Goal: Task Accomplishment & Management: Manage account settings

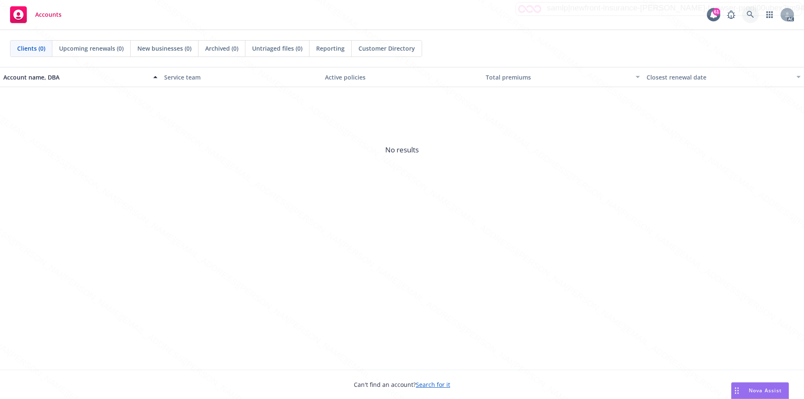
click at [752, 14] on icon at bounding box center [750, 14] width 7 height 7
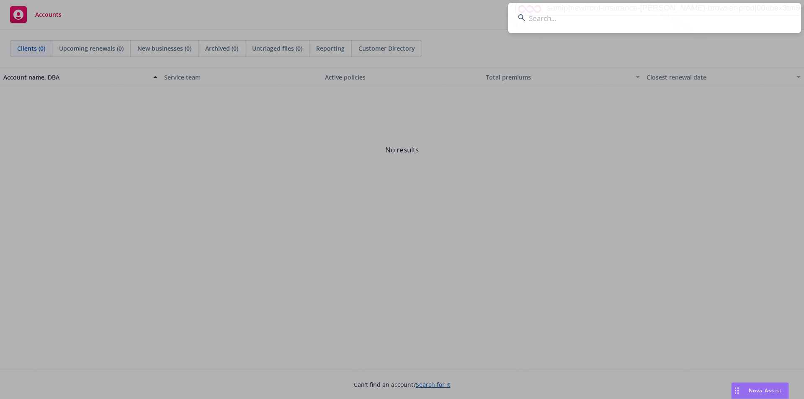
click at [751, 14] on input at bounding box center [654, 18] width 293 height 30
click at [599, 15] on input at bounding box center [654, 18] width 293 height 30
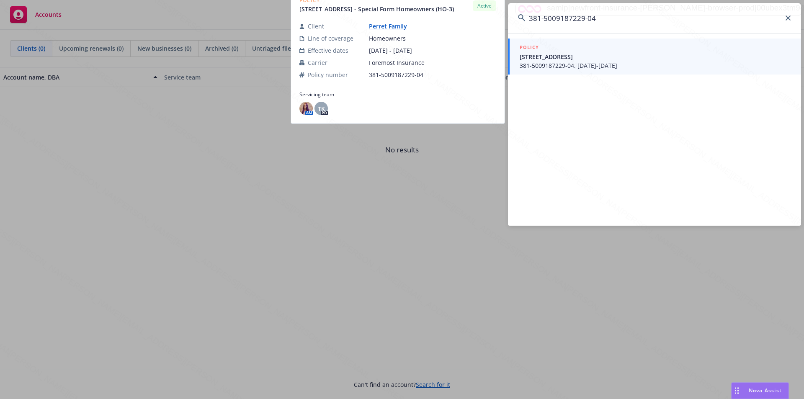
type input "381-5009187229-04"
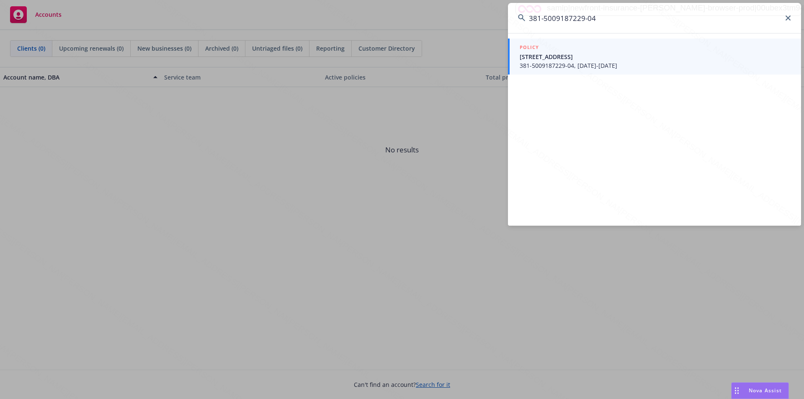
click at [550, 59] on span "[STREET_ADDRESS]" at bounding box center [655, 56] width 271 height 9
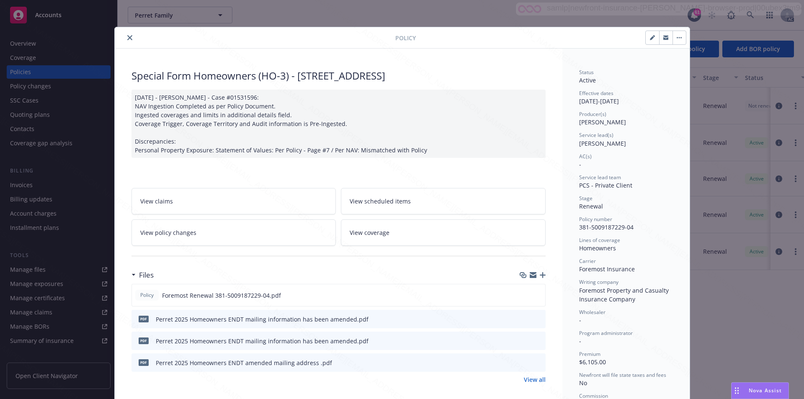
click at [129, 39] on button "close" at bounding box center [130, 38] width 10 height 10
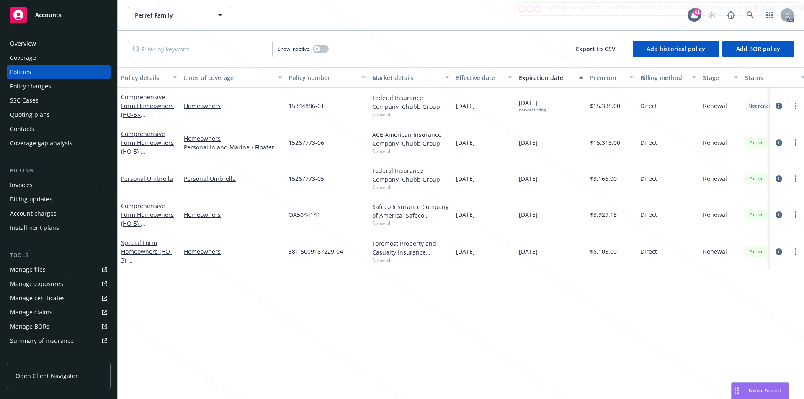
click at [57, 44] on div "Overview" at bounding box center [58, 43] width 97 height 13
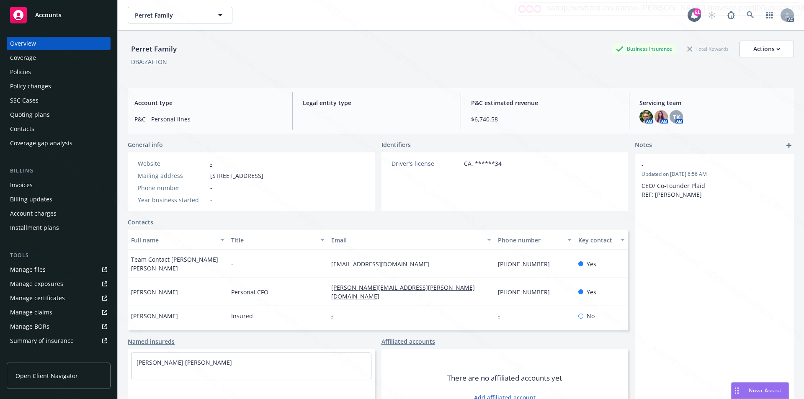
drag, startPoint x: 210, startPoint y: 174, endPoint x: 279, endPoint y: 175, distance: 69.5
click at [267, 175] on div "Mailing address [STREET_ADDRESS]" at bounding box center [200, 175] width 132 height 9
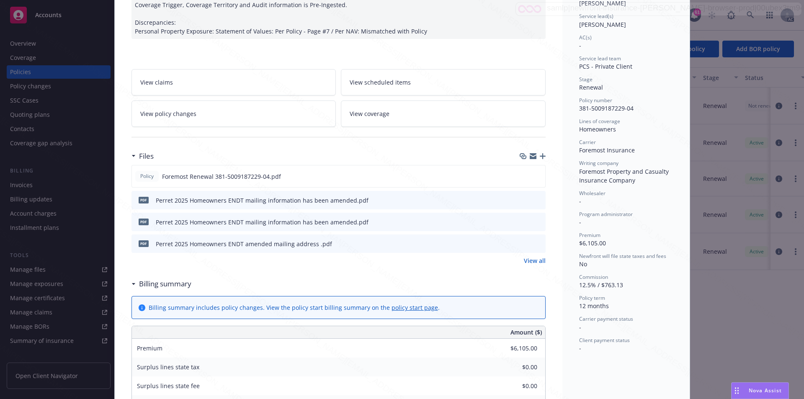
scroll to position [120, 0]
click at [136, 284] on div "Billing summary" at bounding box center [164, 283] width 56 height 11
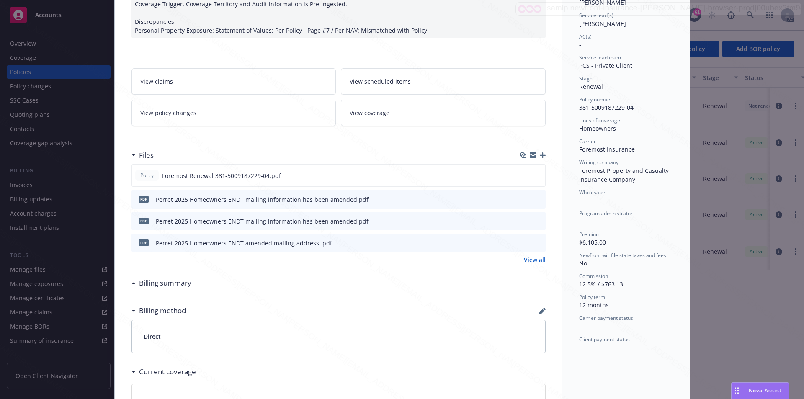
click at [196, 122] on link "View policy changes" at bounding box center [234, 113] width 205 height 26
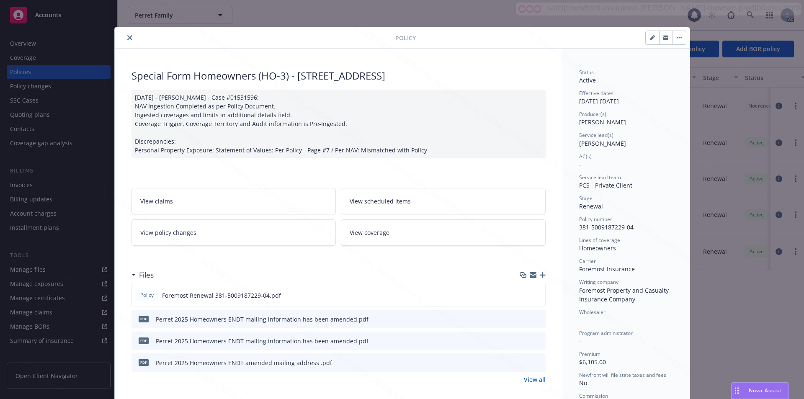
scroll to position [25, 0]
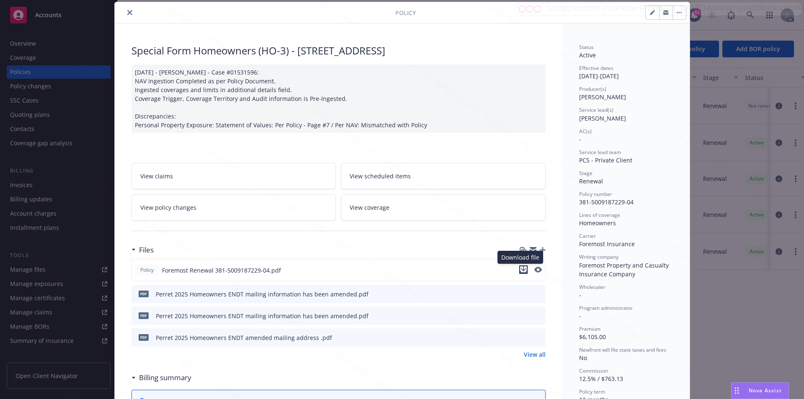
click at [520, 271] on icon "download file" at bounding box center [523, 269] width 7 height 7
click at [275, 207] on link "View policy changes" at bounding box center [234, 207] width 205 height 26
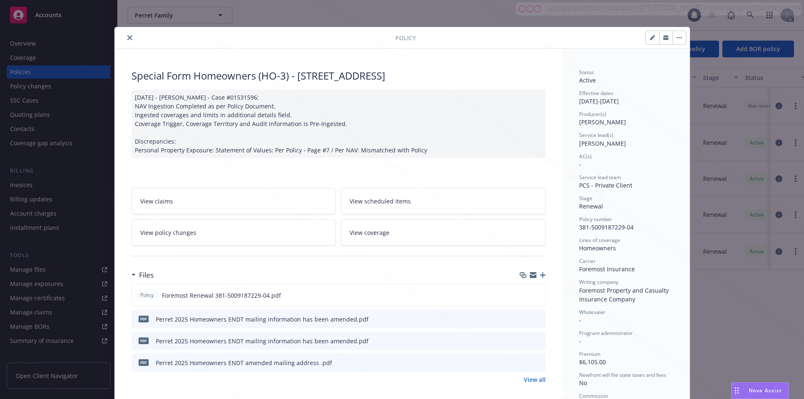
scroll to position [25, 0]
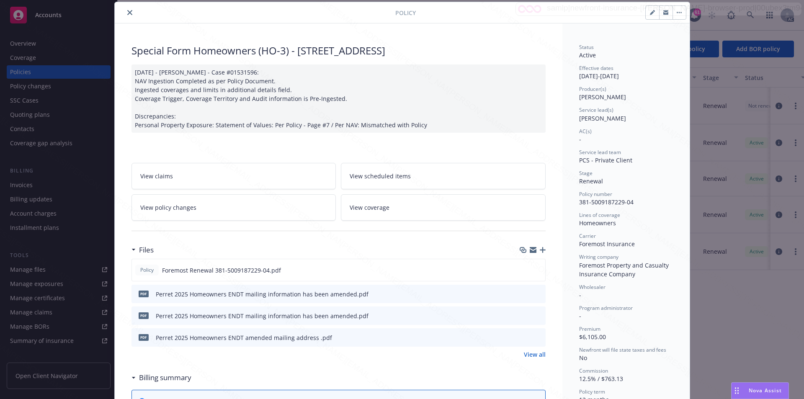
click at [266, 204] on link "View policy changes" at bounding box center [234, 207] width 205 height 26
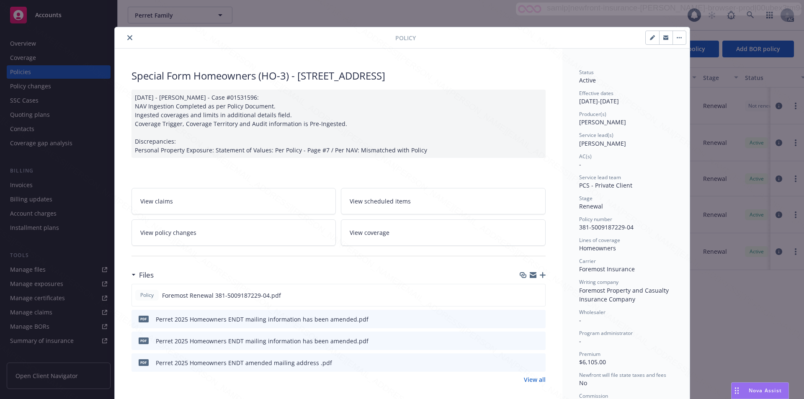
scroll to position [25, 0]
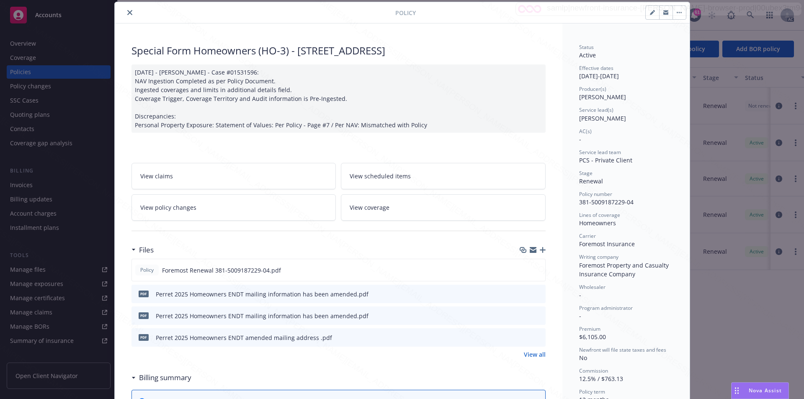
click at [262, 212] on link "View policy changes" at bounding box center [234, 207] width 205 height 26
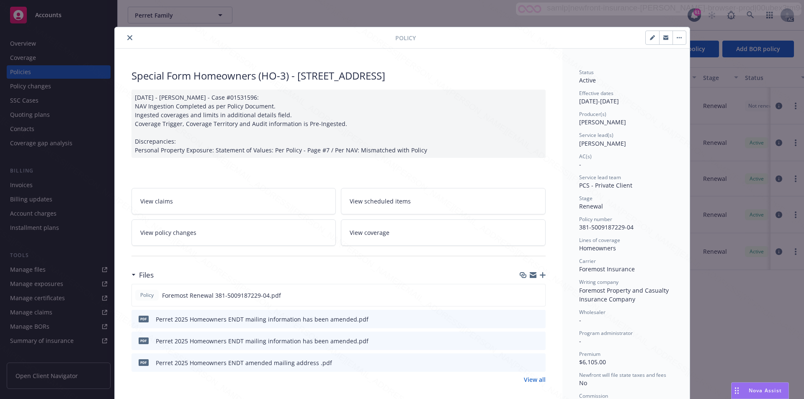
scroll to position [25, 0]
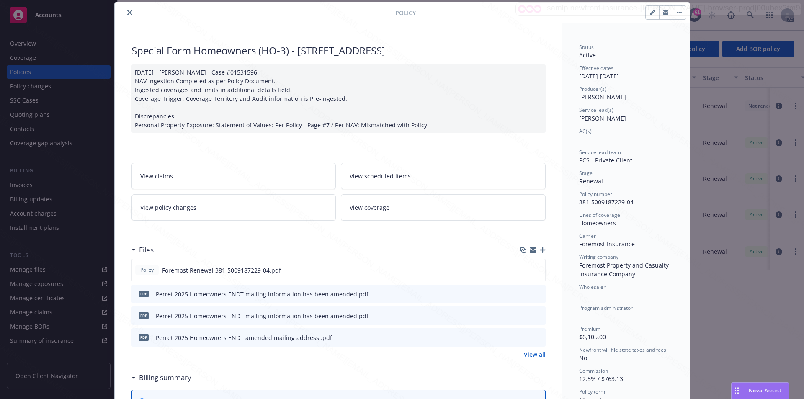
click at [538, 338] on icon "preview file" at bounding box center [538, 337] width 8 height 6
click at [228, 203] on link "View policy changes" at bounding box center [234, 207] width 205 height 26
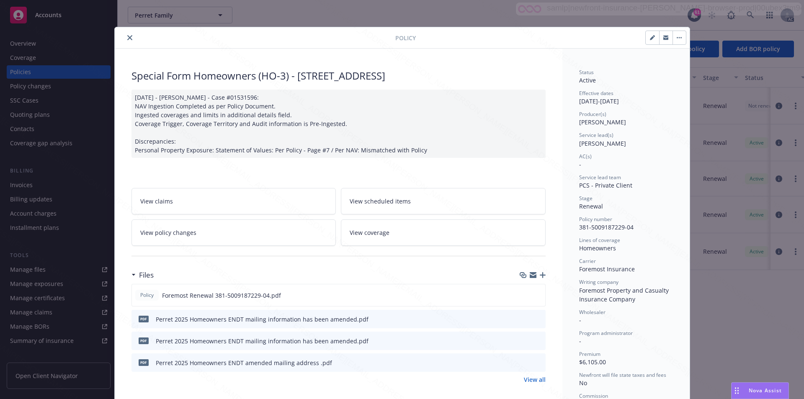
scroll to position [25, 0]
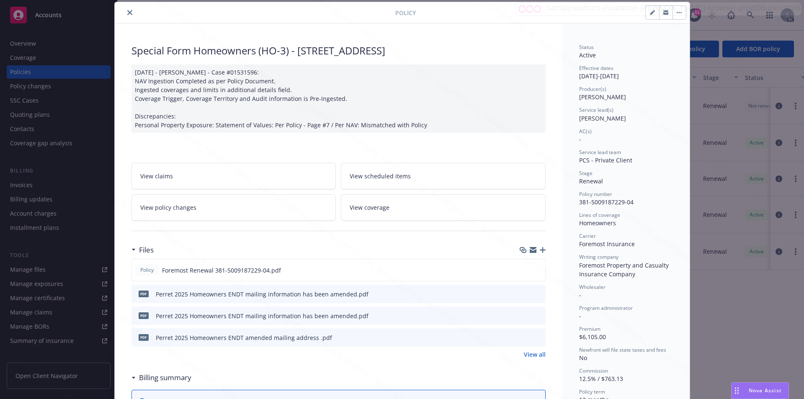
click at [529, 354] on link "View all" at bounding box center [535, 354] width 22 height 9
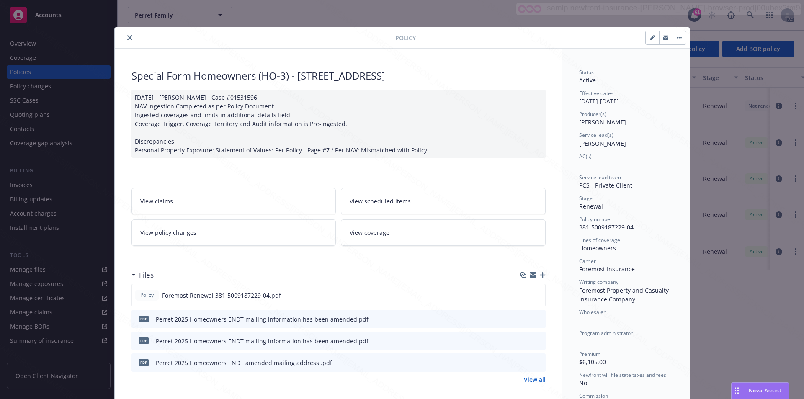
click at [262, 230] on link "View policy changes" at bounding box center [234, 233] width 205 height 26
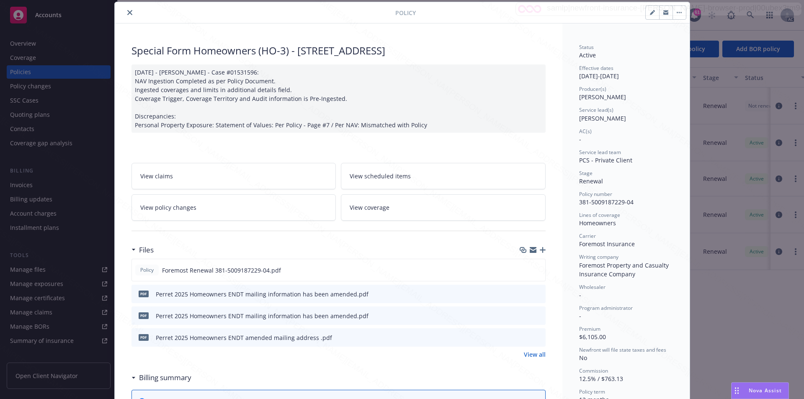
click at [534, 350] on link "View all" at bounding box center [535, 354] width 22 height 9
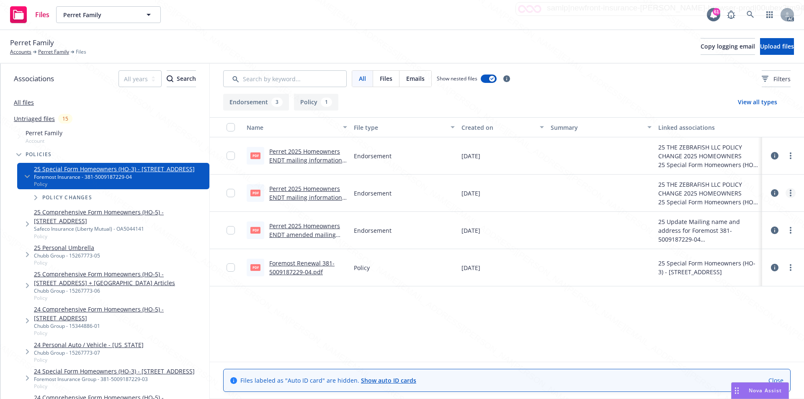
click at [792, 194] on link "more" at bounding box center [791, 193] width 10 height 10
click at [733, 226] on link "Download" at bounding box center [753, 227] width 83 height 17
click at [790, 160] on link "more" at bounding box center [791, 156] width 10 height 10
click at [733, 192] on link "Download" at bounding box center [753, 189] width 83 height 17
click at [348, 314] on div "Name File type Created on Summary Linked associations pdf Perret 2025 Homeowner…" at bounding box center [507, 239] width 594 height 245
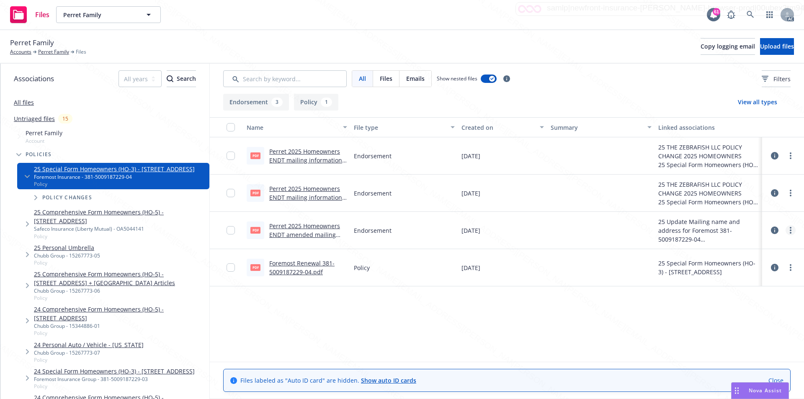
click at [791, 230] on circle "more" at bounding box center [791, 231] width 2 height 2
click at [734, 262] on link "Download" at bounding box center [753, 264] width 83 height 17
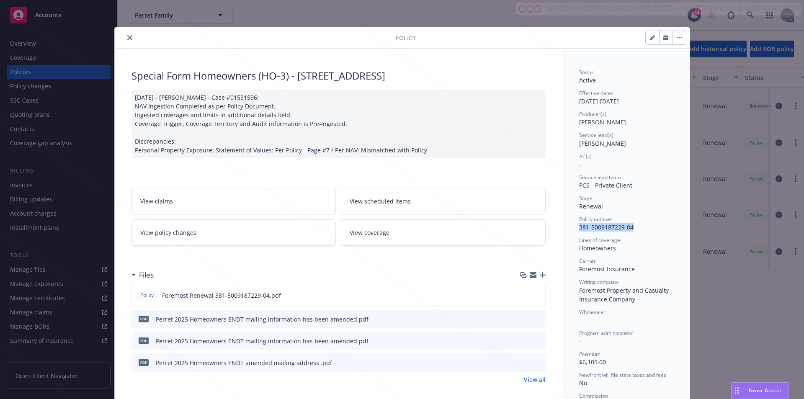
drag, startPoint x: 576, startPoint y: 227, endPoint x: 632, endPoint y: 225, distance: 56.6
copy span "381-5009187229-04"
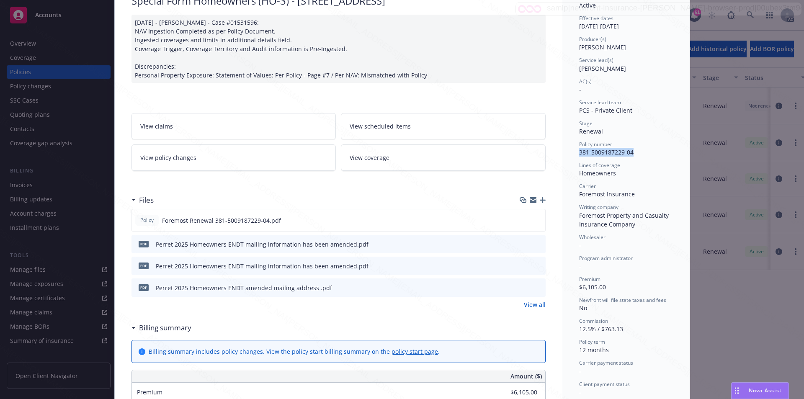
scroll to position [77, 0]
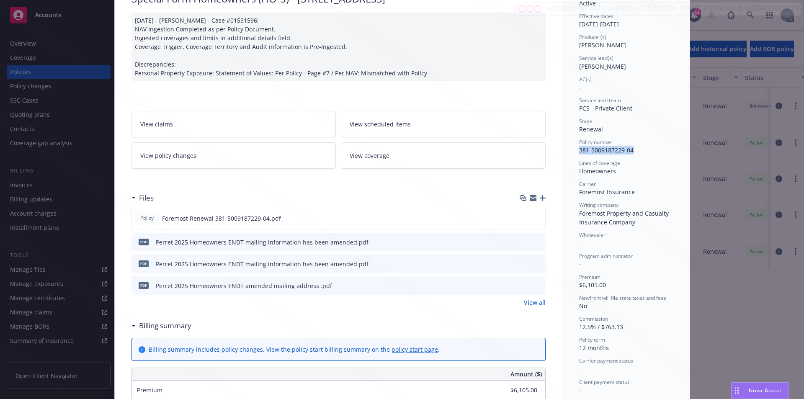
click at [205, 163] on link "View policy changes" at bounding box center [234, 155] width 205 height 26
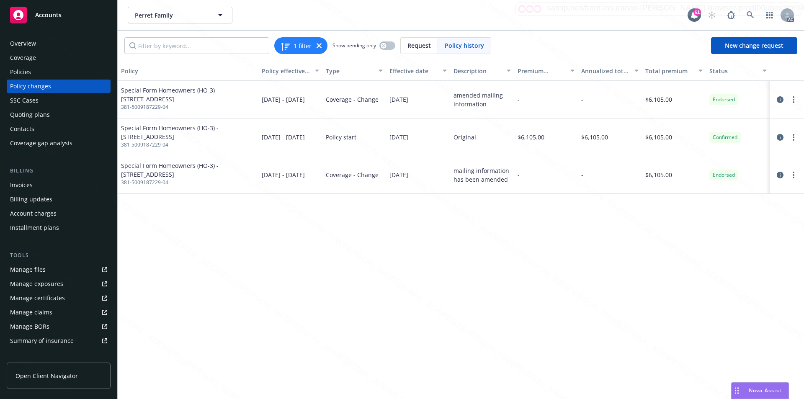
drag, startPoint x: 390, startPoint y: 100, endPoint x: 422, endPoint y: 102, distance: 32.3
click at [422, 102] on div "[DATE]" at bounding box center [418, 100] width 64 height 38
copy span "[DATE]"
click at [491, 106] on div "amended mailing information" at bounding box center [482, 100] width 57 height 18
drag, startPoint x: 451, startPoint y: 96, endPoint x: 486, endPoint y: 105, distance: 36.4
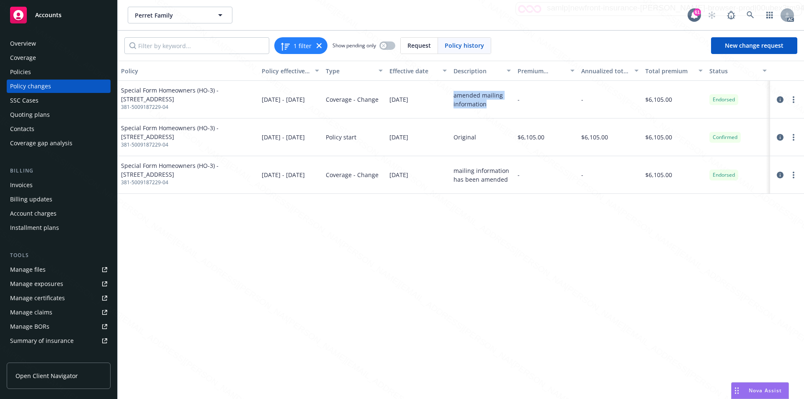
click at [486, 105] on div "amended mailing information" at bounding box center [482, 100] width 64 height 38
copy div "amended mailing information"
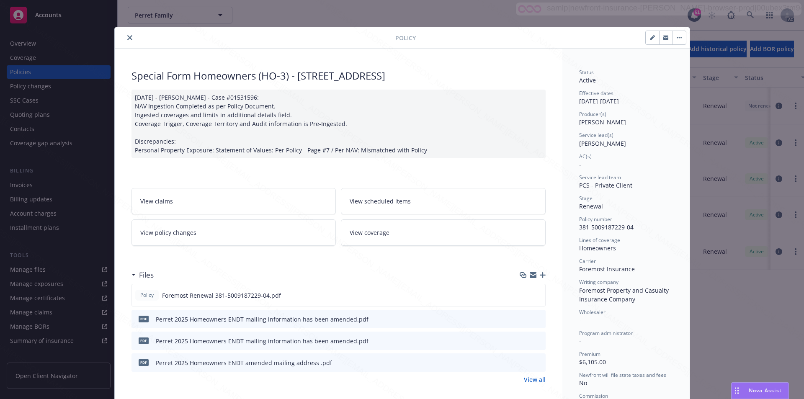
scroll to position [25, 0]
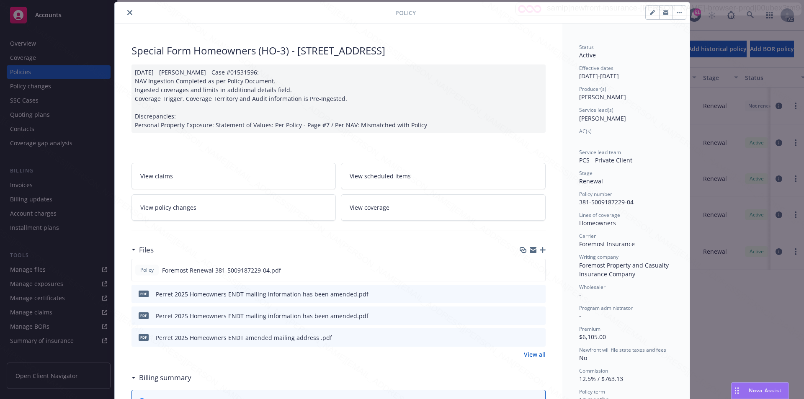
click at [194, 216] on link "View policy changes" at bounding box center [234, 207] width 205 height 26
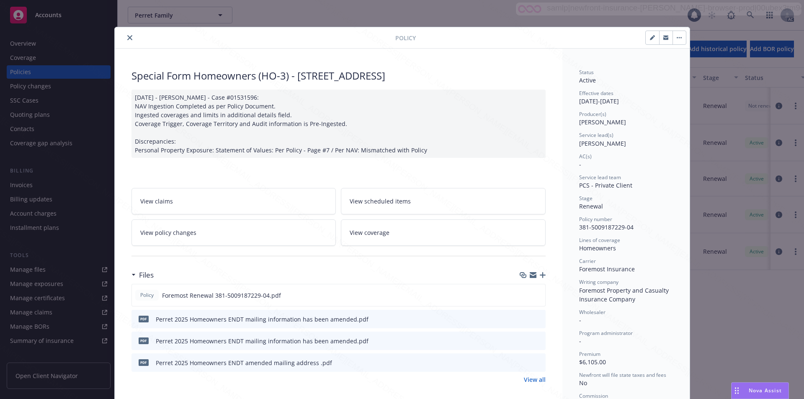
scroll to position [25, 0]
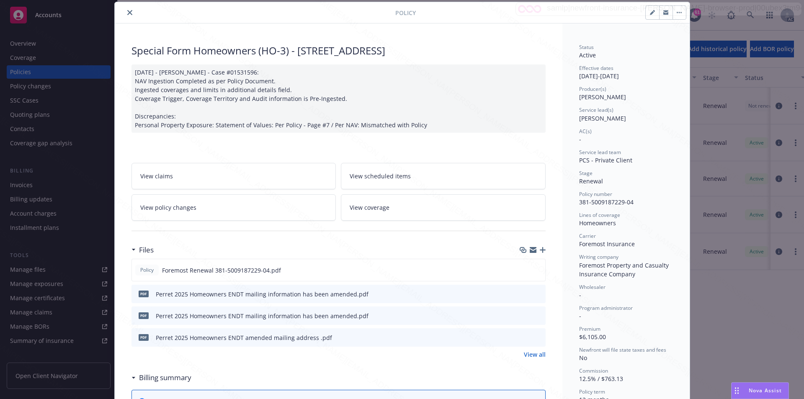
click at [210, 209] on link "View policy changes" at bounding box center [234, 207] width 205 height 26
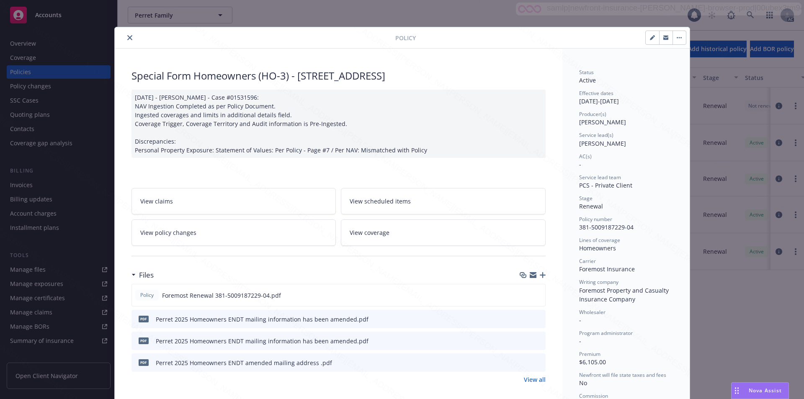
scroll to position [25, 0]
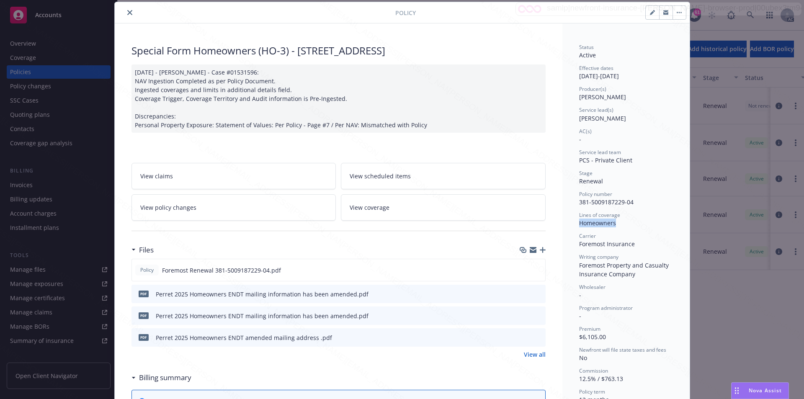
drag, startPoint x: 574, startPoint y: 224, endPoint x: 618, endPoint y: 221, distance: 43.6
copy span "Homeowners"
click at [263, 207] on link "View policy changes" at bounding box center [234, 207] width 205 height 26
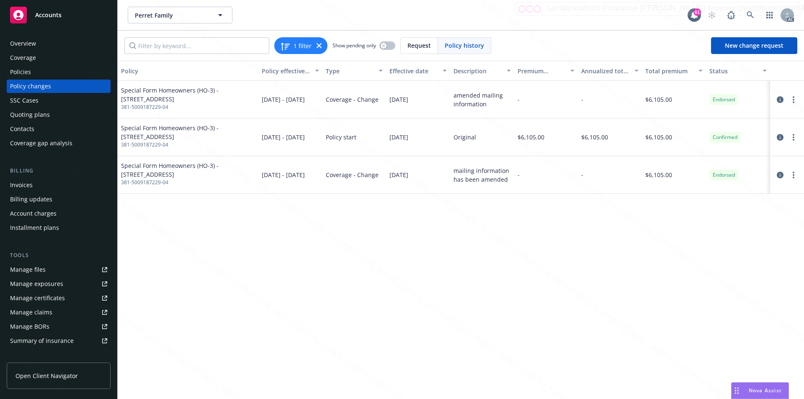
drag, startPoint x: 388, startPoint y: 102, endPoint x: 422, endPoint y: 101, distance: 33.5
click at [422, 101] on div "[DATE]" at bounding box center [418, 100] width 64 height 38
copy span "[DATE]"
drag, startPoint x: 452, startPoint y: 94, endPoint x: 491, endPoint y: 105, distance: 39.5
click at [491, 105] on div "amended mailing information" at bounding box center [482, 100] width 64 height 38
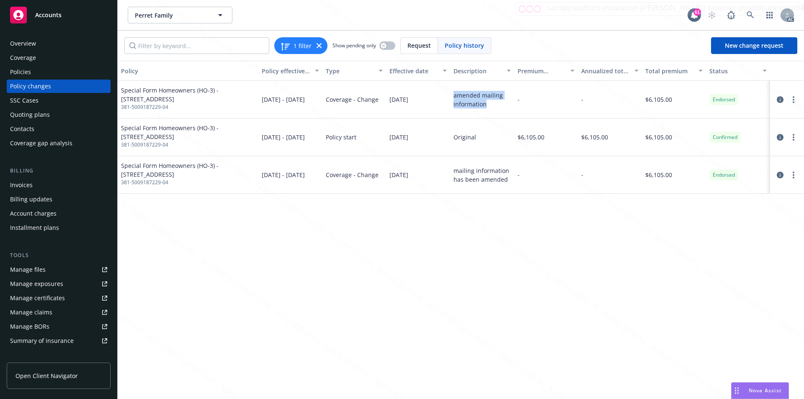
copy div "amended mailing information"
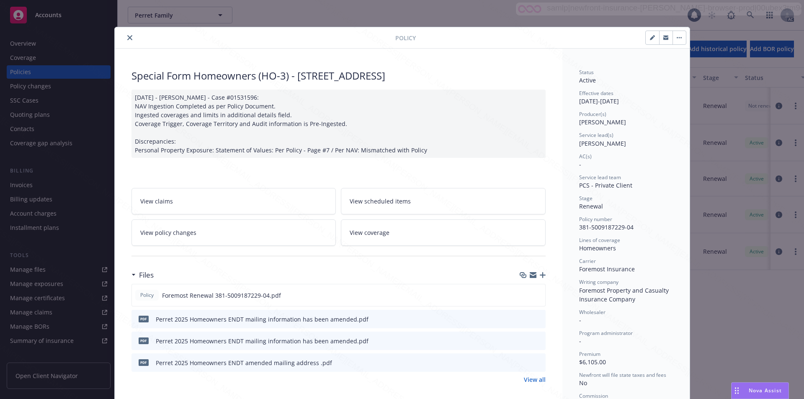
scroll to position [25, 0]
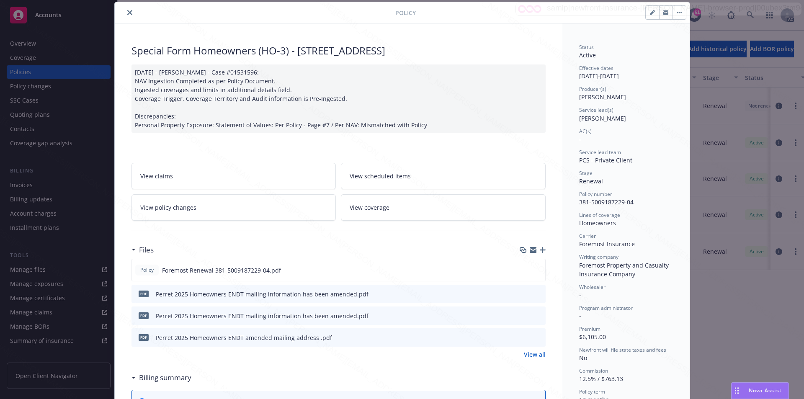
click at [195, 206] on link "View policy changes" at bounding box center [234, 207] width 205 height 26
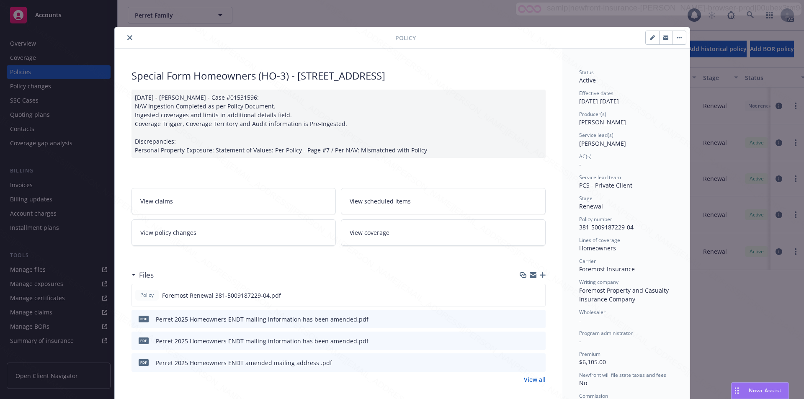
scroll to position [25, 0]
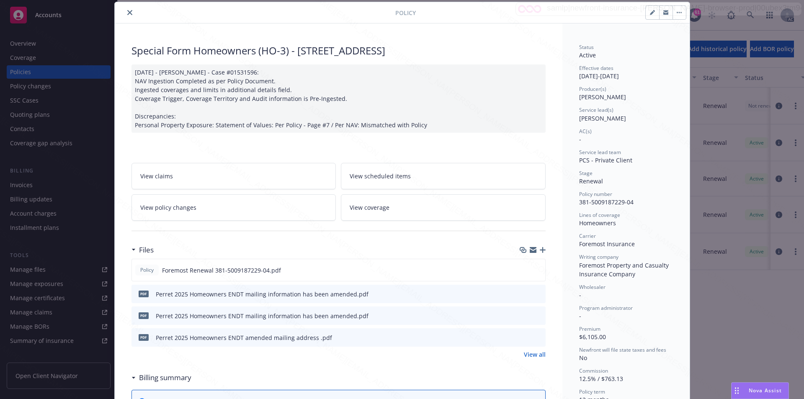
click at [677, 13] on icon "button" at bounding box center [677, 12] width 1 height 1
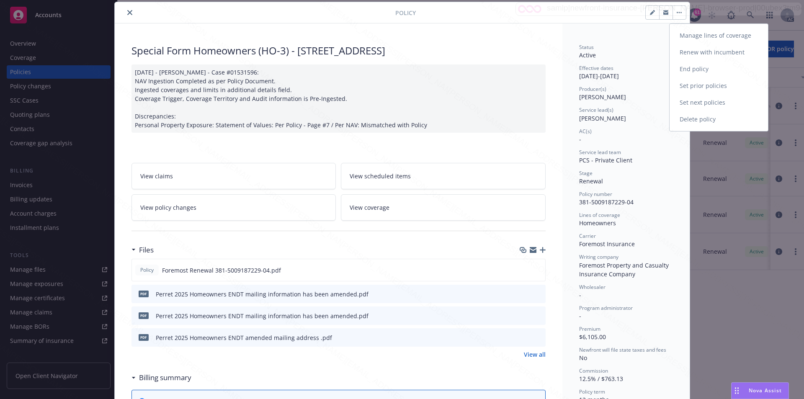
click at [685, 64] on link "End policy" at bounding box center [719, 69] width 98 height 17
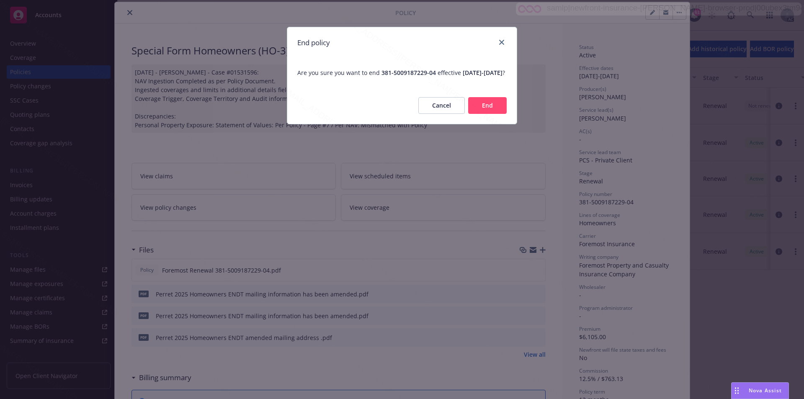
click at [503, 114] on button "End" at bounding box center [487, 105] width 39 height 17
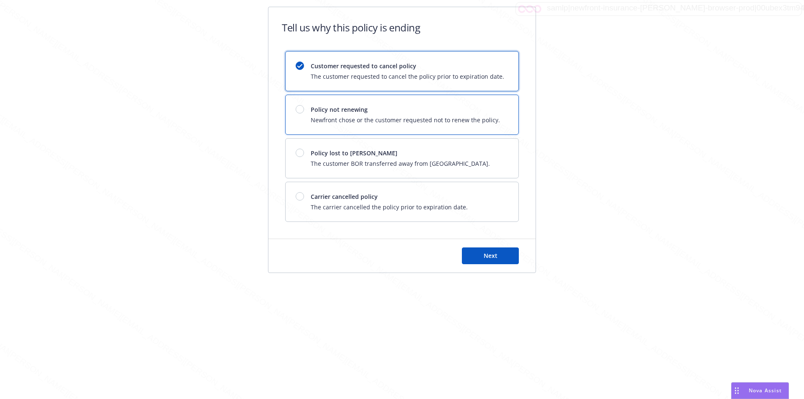
click at [355, 114] on span "Policy not renewing" at bounding box center [405, 109] width 189 height 9
click at [499, 256] on button "Next" at bounding box center [490, 256] width 57 height 17
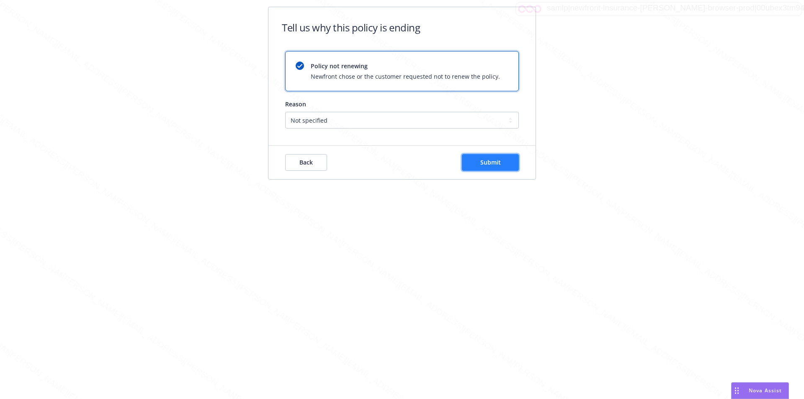
click at [495, 168] on button "Submit" at bounding box center [490, 162] width 57 height 17
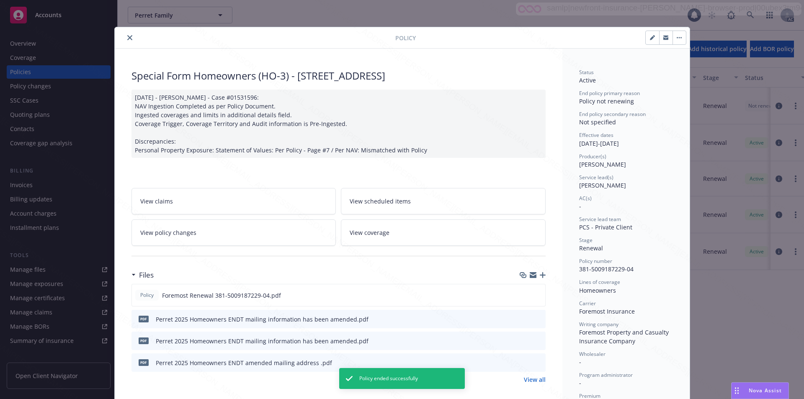
scroll to position [25, 0]
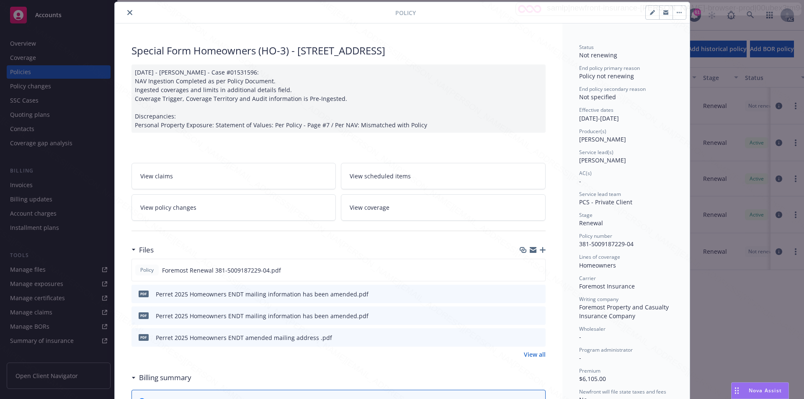
click at [130, 13] on button "close" at bounding box center [130, 13] width 10 height 10
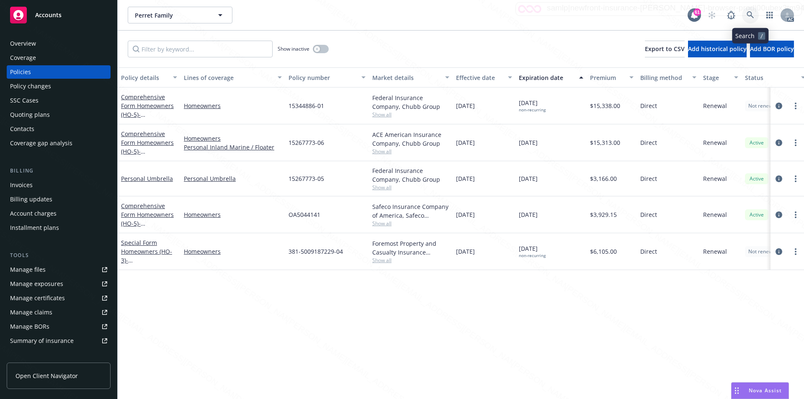
click at [748, 13] on icon at bounding box center [750, 14] width 7 height 7
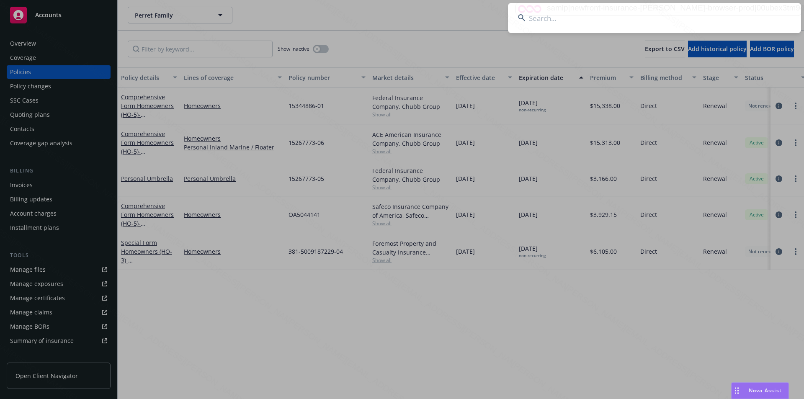
click at [652, 22] on input at bounding box center [654, 18] width 293 height 30
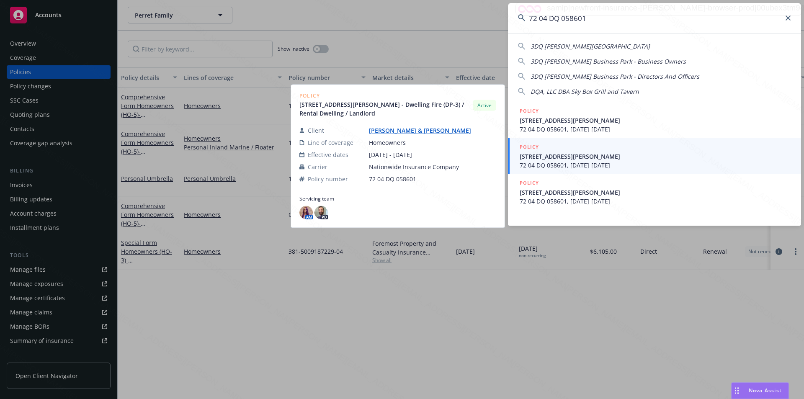
type input "72 04 DQ 058601"
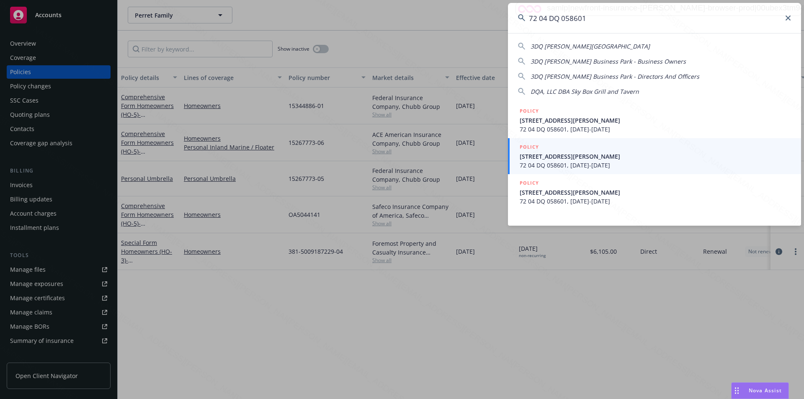
click at [571, 157] on span "15063 Tatum RD Victorville CA 92395" at bounding box center [655, 156] width 271 height 9
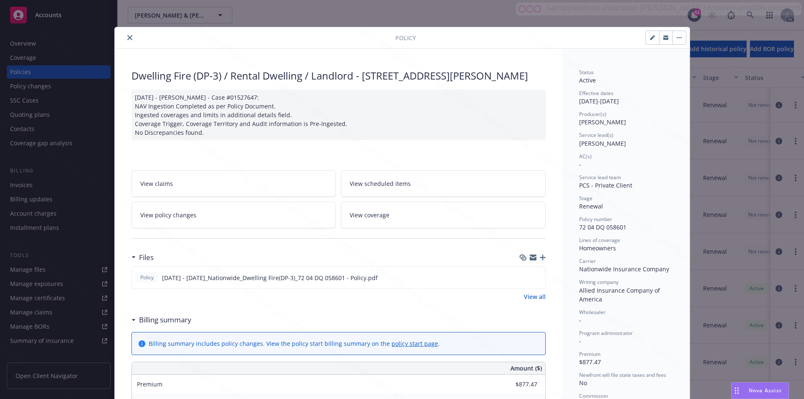
click at [132, 320] on icon at bounding box center [133, 320] width 3 height 2
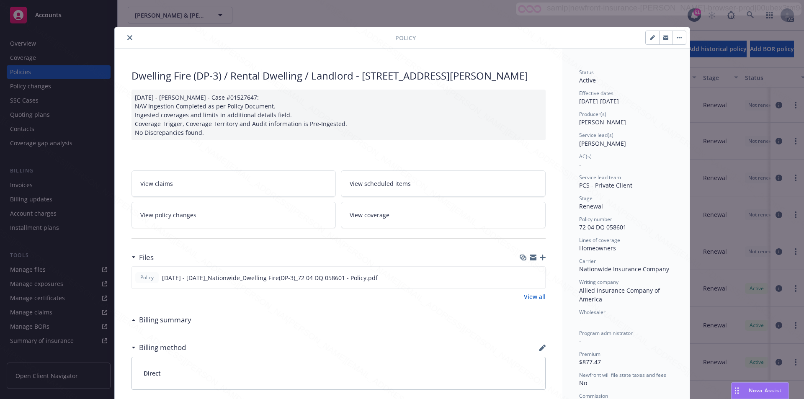
click at [274, 223] on link "View policy changes" at bounding box center [234, 215] width 205 height 26
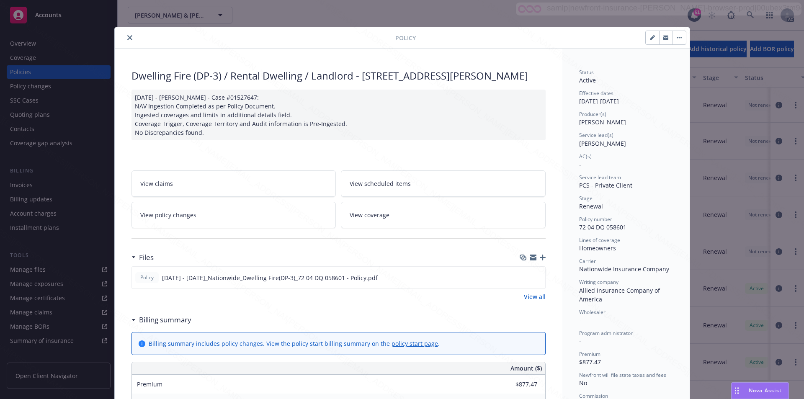
scroll to position [25, 0]
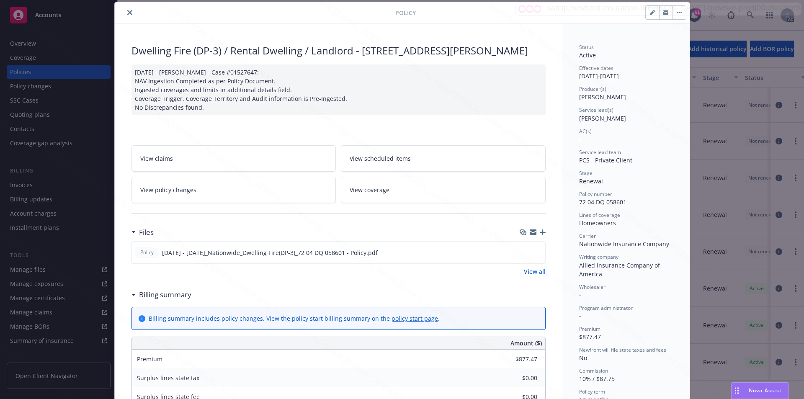
click at [523, 135] on div "View claims View scheduled items View policy changes View coverage" at bounding box center [339, 169] width 414 height 68
click at [531, 178] on link "View coverage" at bounding box center [443, 190] width 205 height 26
